Goal: Transaction & Acquisition: Purchase product/service

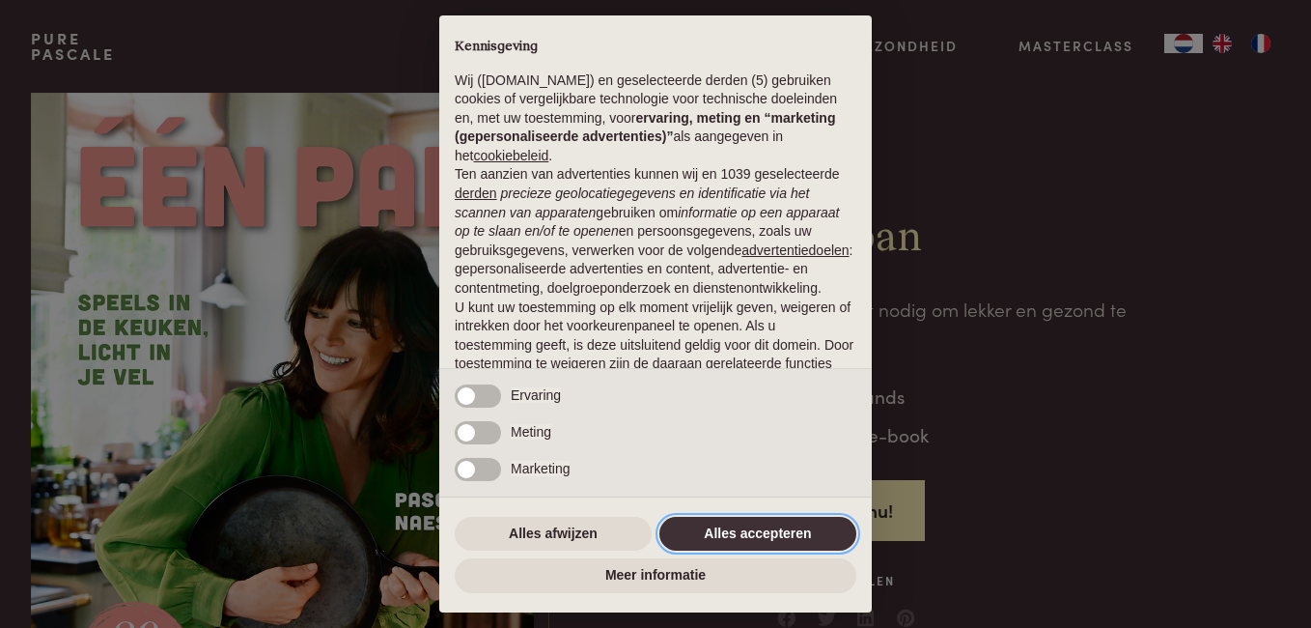
click at [696, 545] on button "Alles accepteren" at bounding box center [757, 534] width 197 height 35
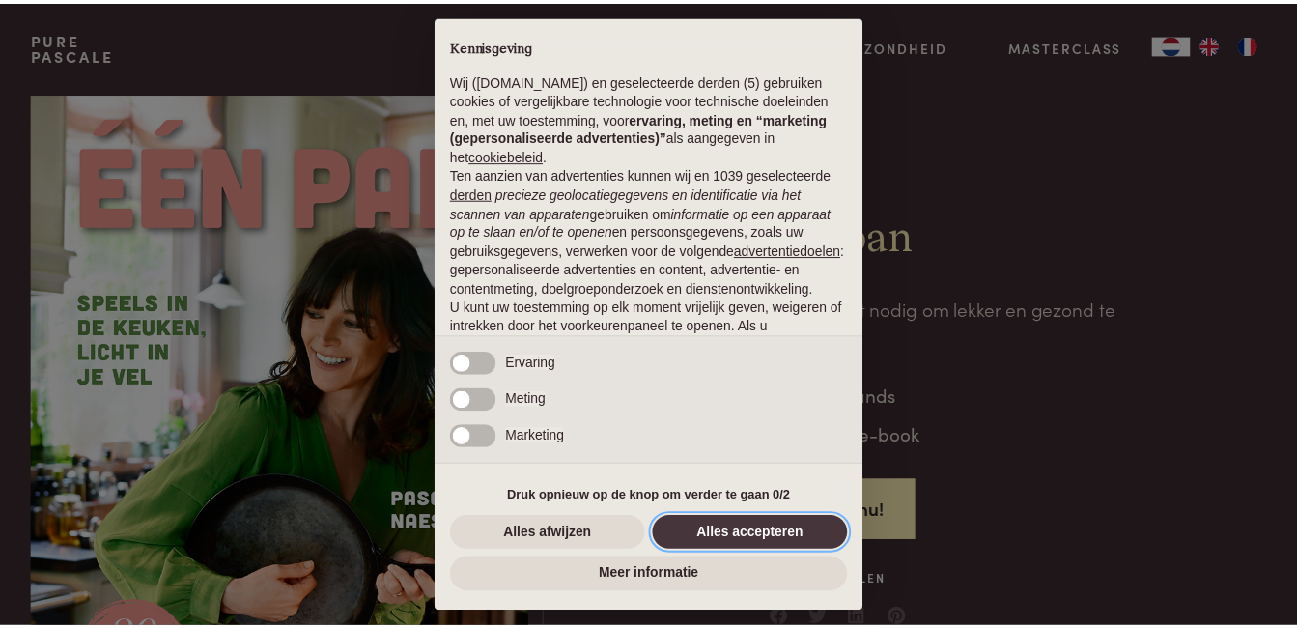
scroll to position [149, 0]
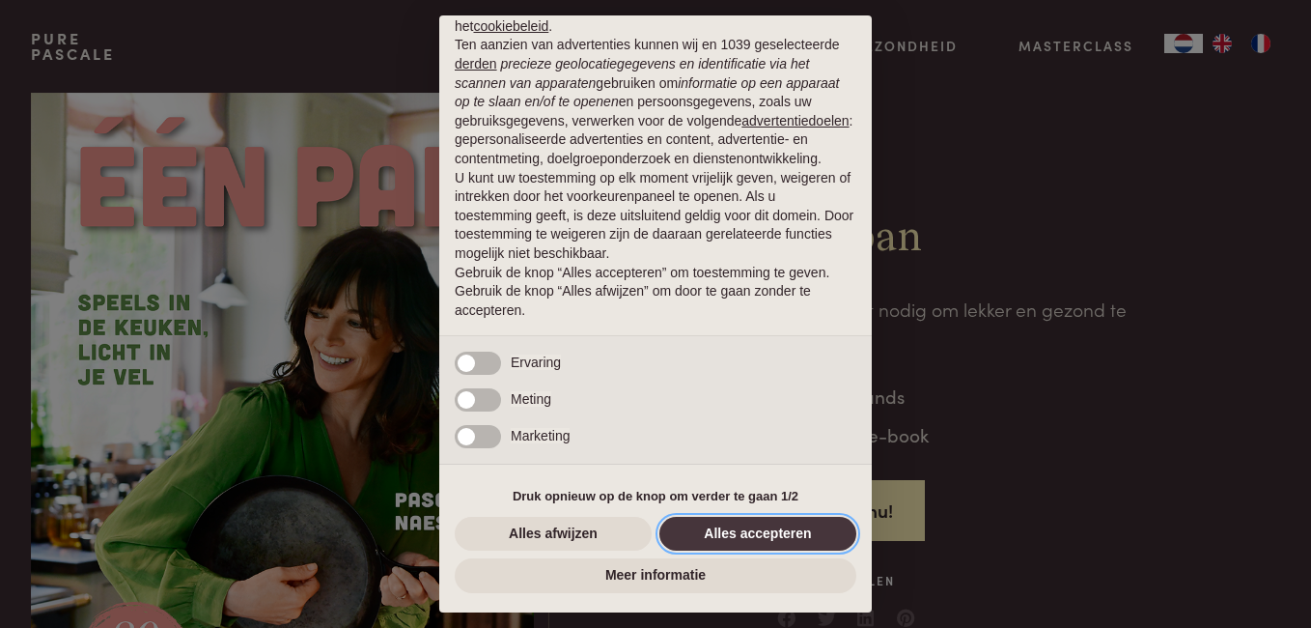
click at [698, 541] on button "Alles accepteren" at bounding box center [757, 534] width 197 height 35
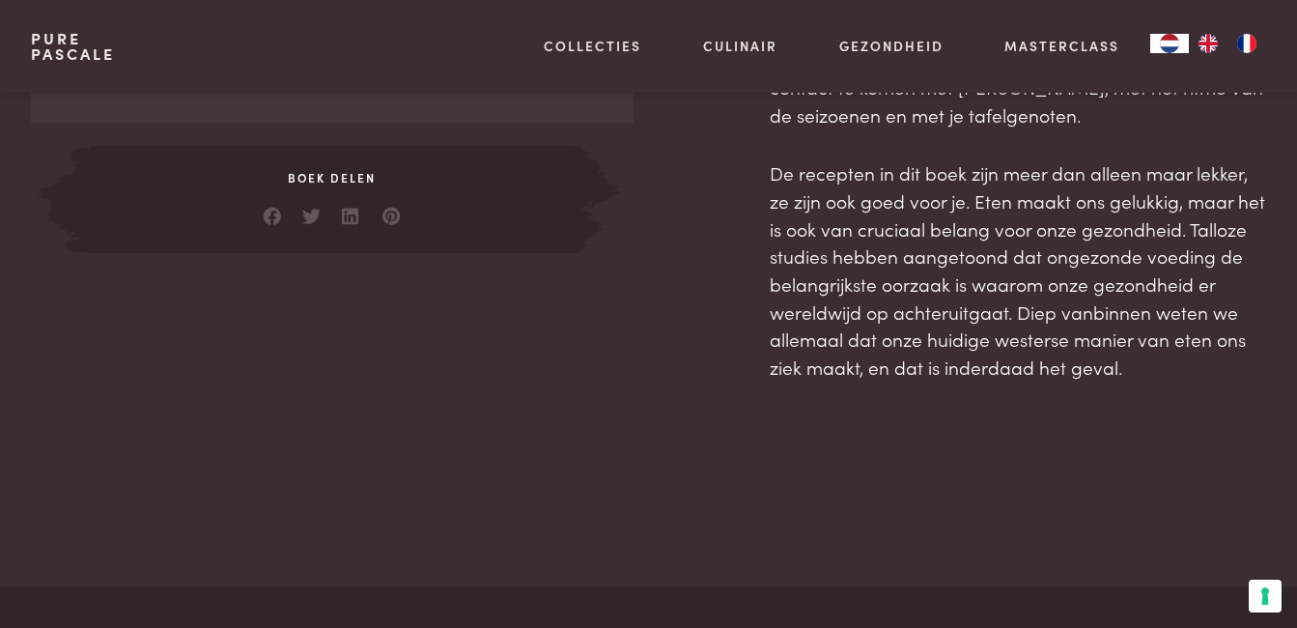
scroll to position [1645, 0]
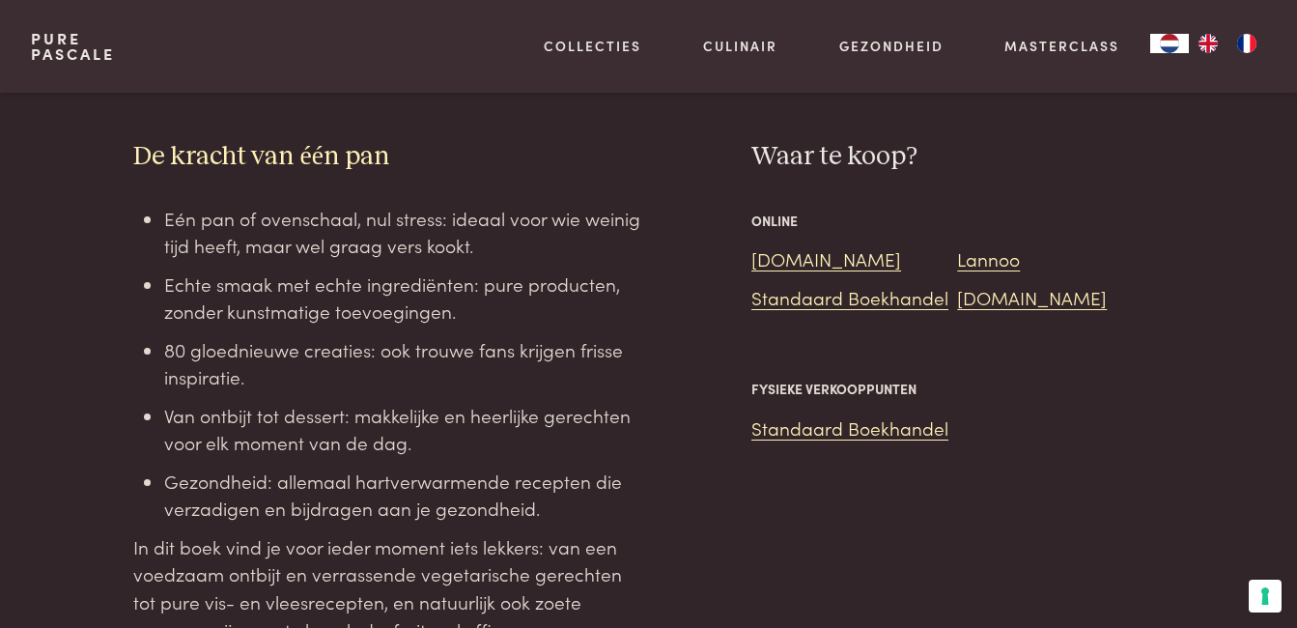
click at [1296, 48] on div "Pure Pascale Collecties Kitchenware Tableware Bathroom Interior Inspiratie Alle…" at bounding box center [648, 46] width 1297 height 93
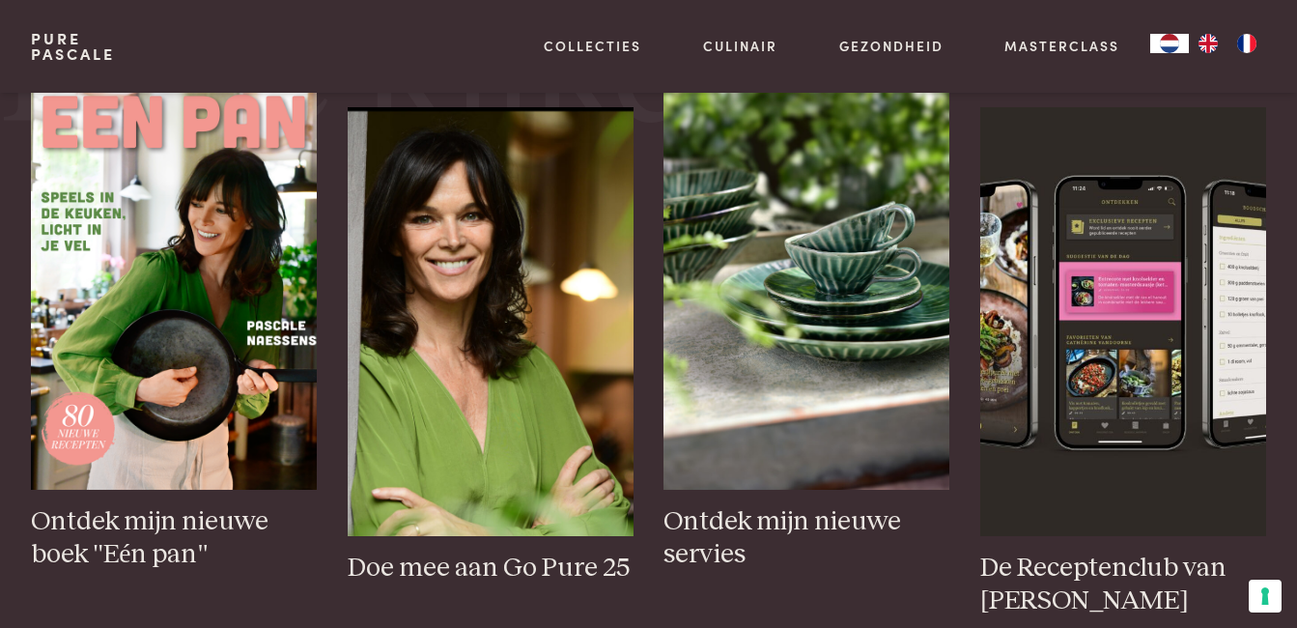
scroll to position [771, 0]
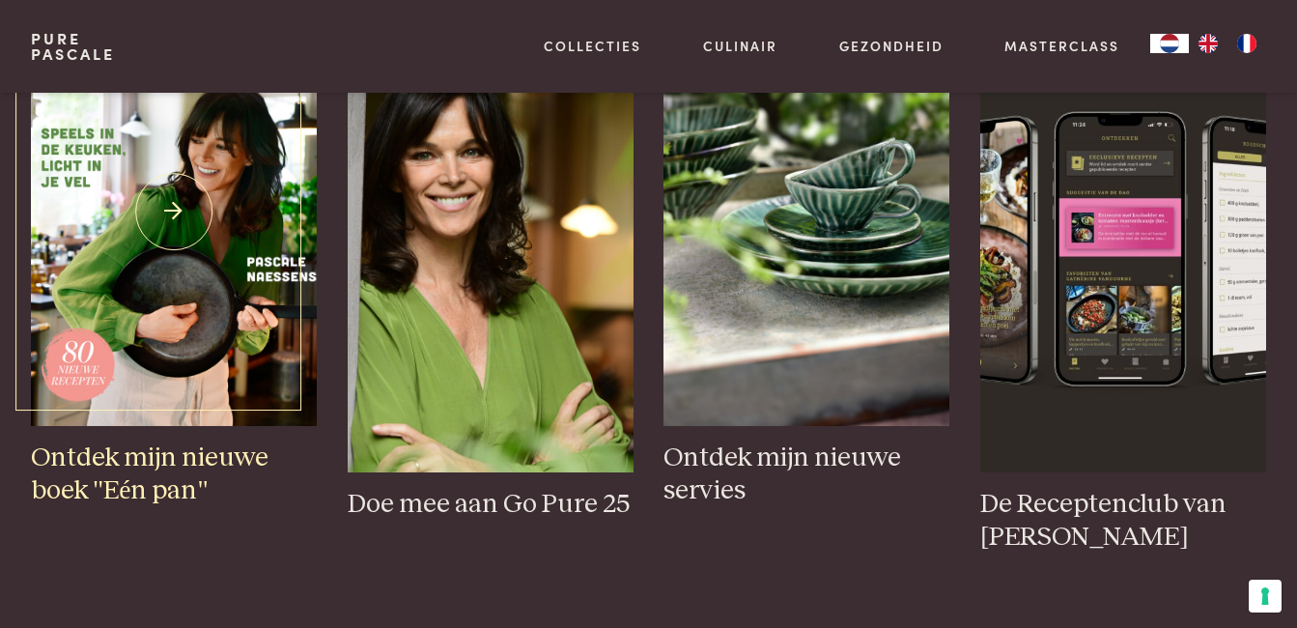
click at [111, 465] on h3 "Ontdek mijn nieuwe boek "Eén pan"" at bounding box center [174, 474] width 286 height 67
